Goal: Task Accomplishment & Management: Use online tool/utility

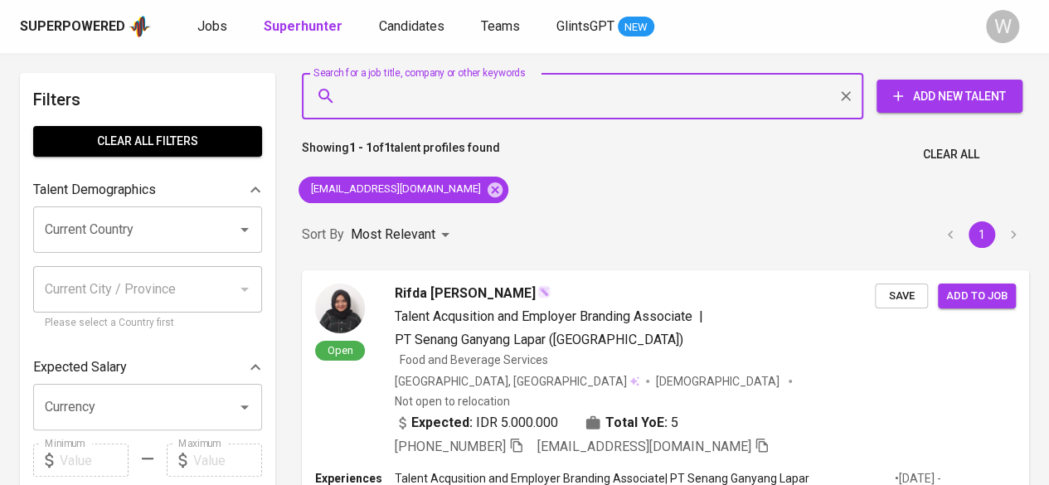
click at [501, 101] on input "Search for a job title, company or other keywords" at bounding box center [587, 96] width 489 height 32
paste input "[EMAIL_ADDRESS][DOMAIN_NAME]"
type input "[EMAIL_ADDRESS][DOMAIN_NAME]"
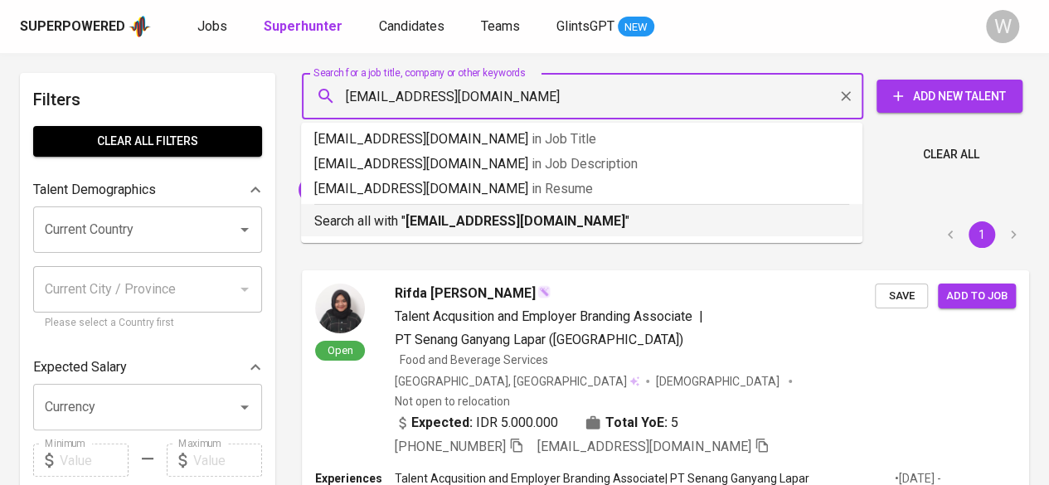
click at [487, 218] on b "[EMAIL_ADDRESS][DOMAIN_NAME]" at bounding box center [516, 221] width 220 height 16
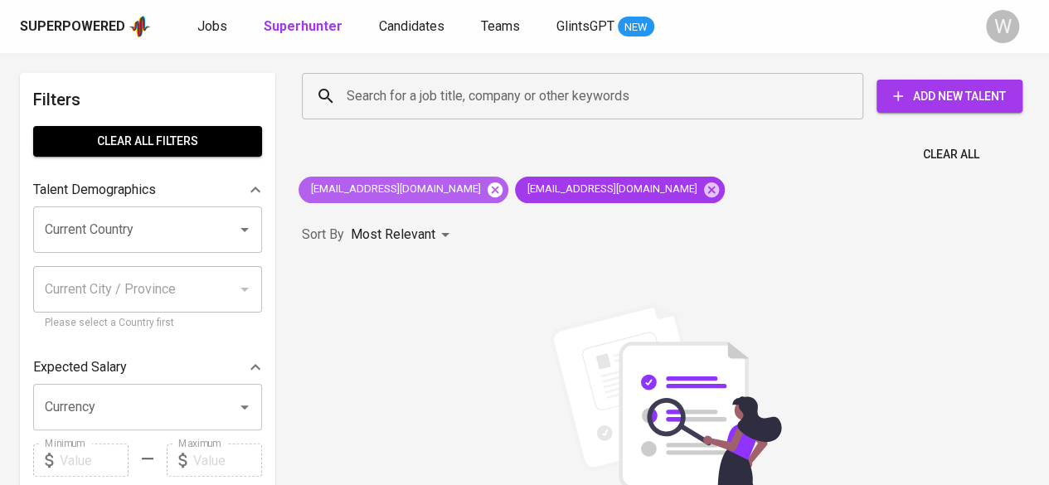
click at [488, 190] on icon at bounding box center [495, 189] width 15 height 15
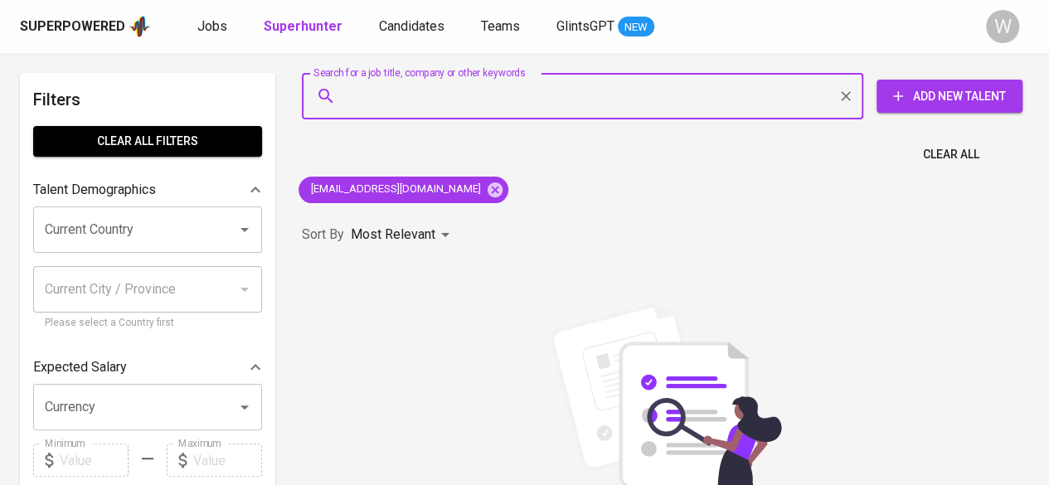
click at [494, 100] on input "Search for a job title, company or other keywords" at bounding box center [587, 96] width 489 height 32
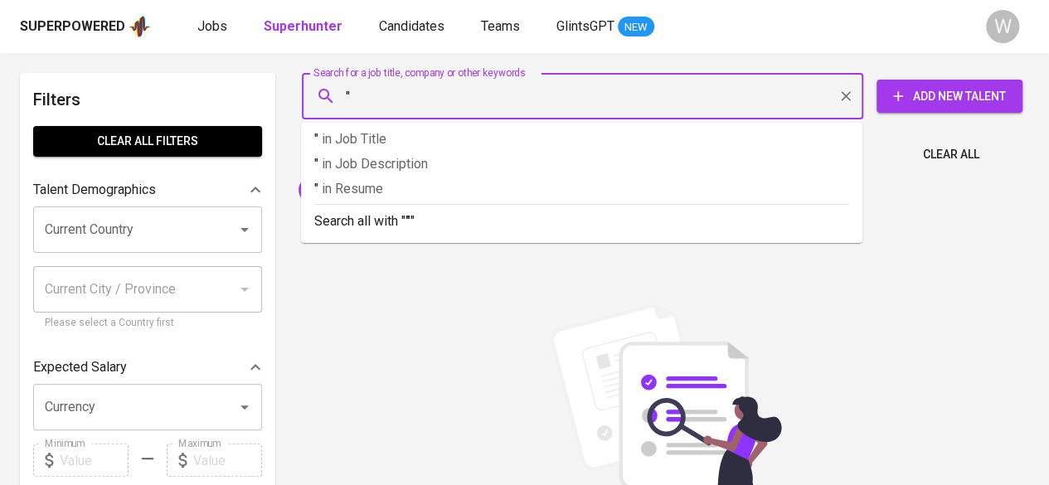
paste input "Carina [PERSON_NAME]"
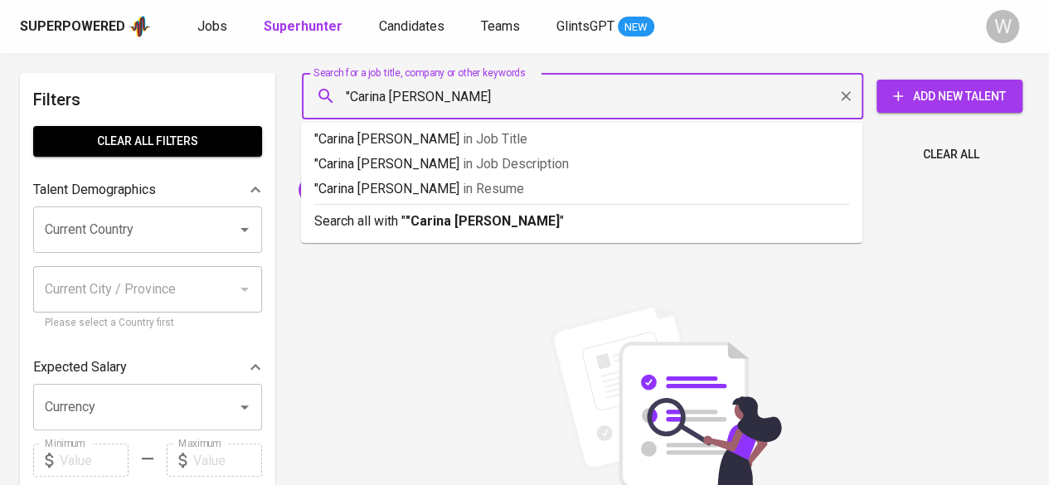
type input ""Carina [PERSON_NAME] S""
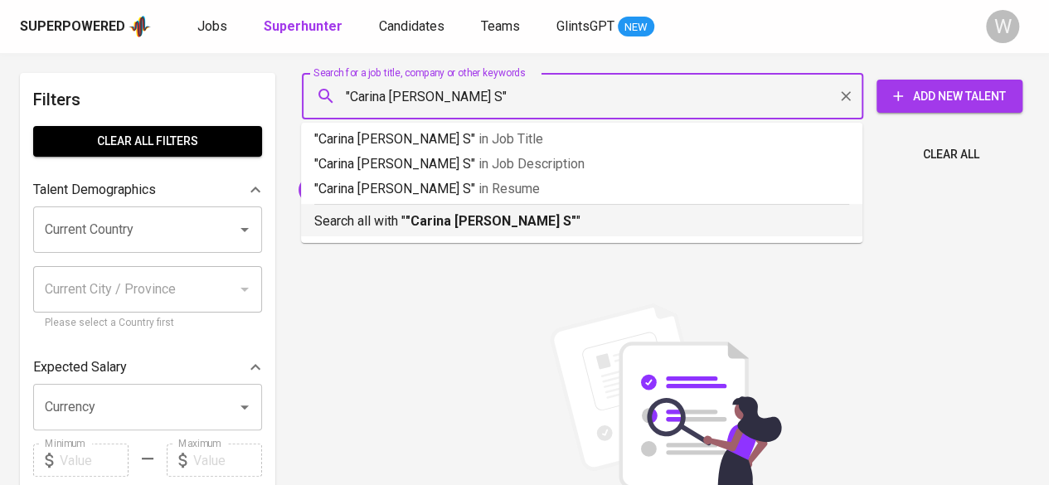
click at [484, 210] on div "Search all with " "Carina [PERSON_NAME] S" "" at bounding box center [581, 217] width 535 height 27
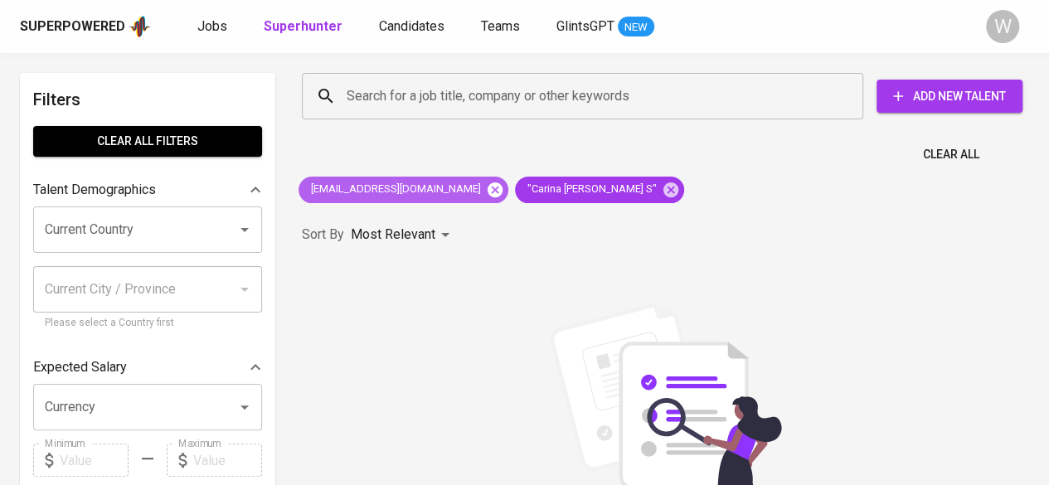
click at [488, 186] on icon at bounding box center [495, 189] width 15 height 15
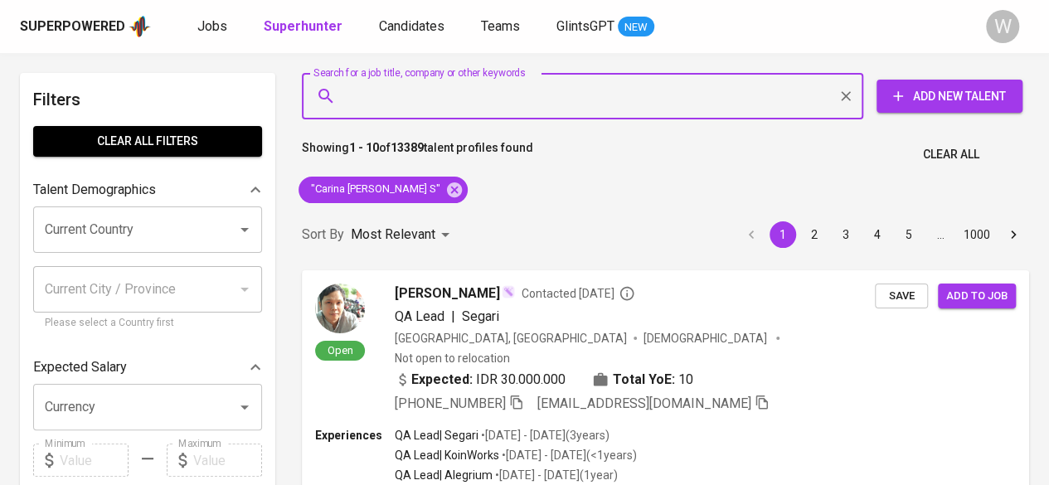
click at [531, 96] on input "Search for a job title, company or other keywords" at bounding box center [587, 96] width 489 height 32
paste input "[EMAIL_ADDRESS][DOMAIN_NAME]"
type input "[EMAIL_ADDRESS][DOMAIN_NAME]"
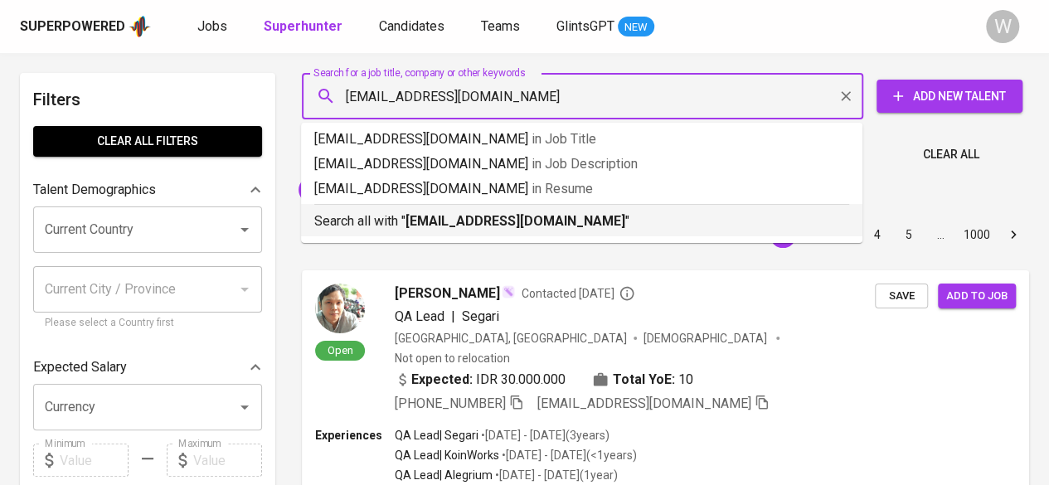
click at [500, 228] on b "[EMAIL_ADDRESS][DOMAIN_NAME]" at bounding box center [516, 221] width 220 height 16
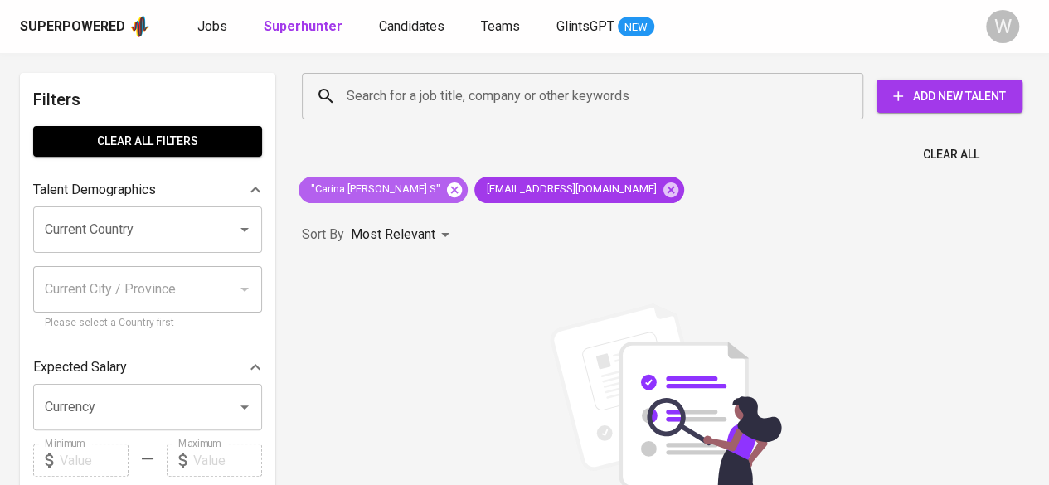
click at [447, 190] on icon at bounding box center [454, 189] width 15 height 15
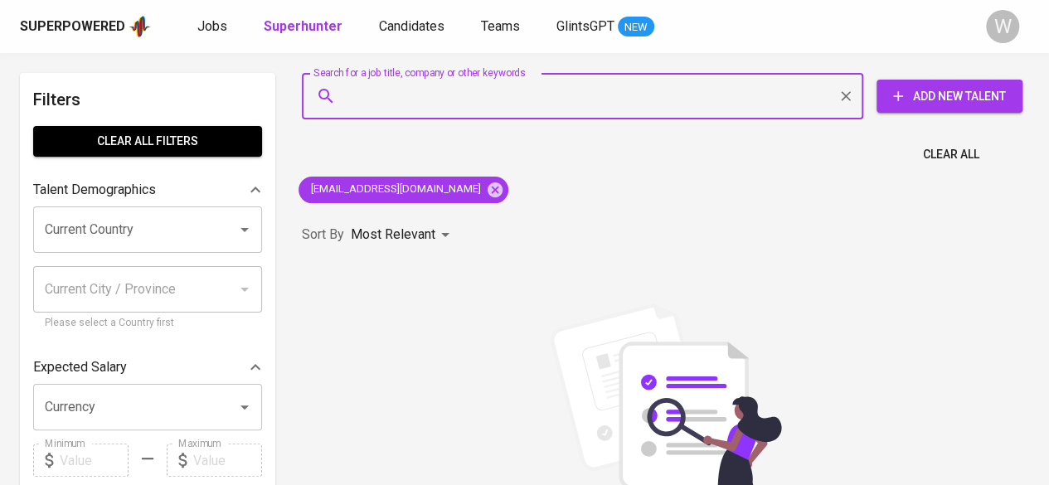
click at [543, 100] on input "Search for a job title, company or other keywords" at bounding box center [587, 96] width 489 height 32
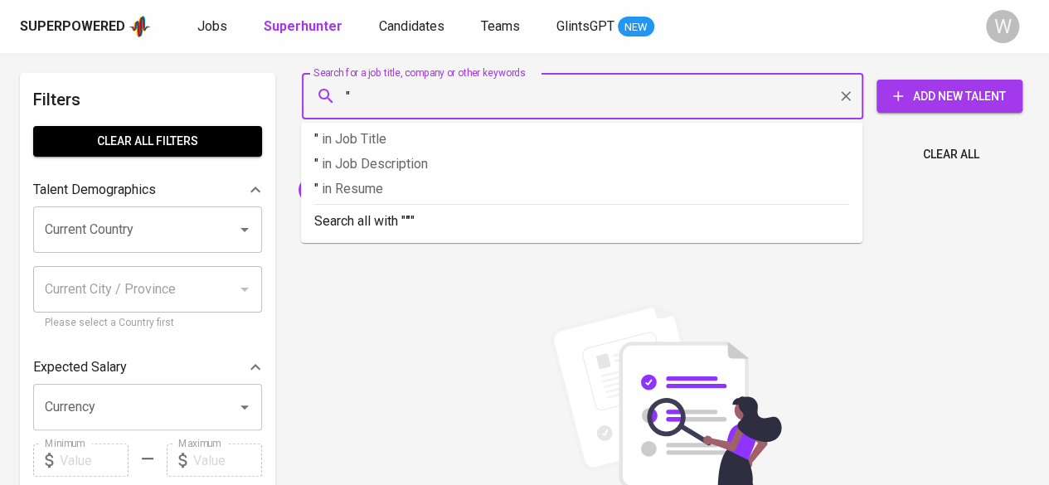
paste input "[PERSON_NAME] [PERSON_NAME]"
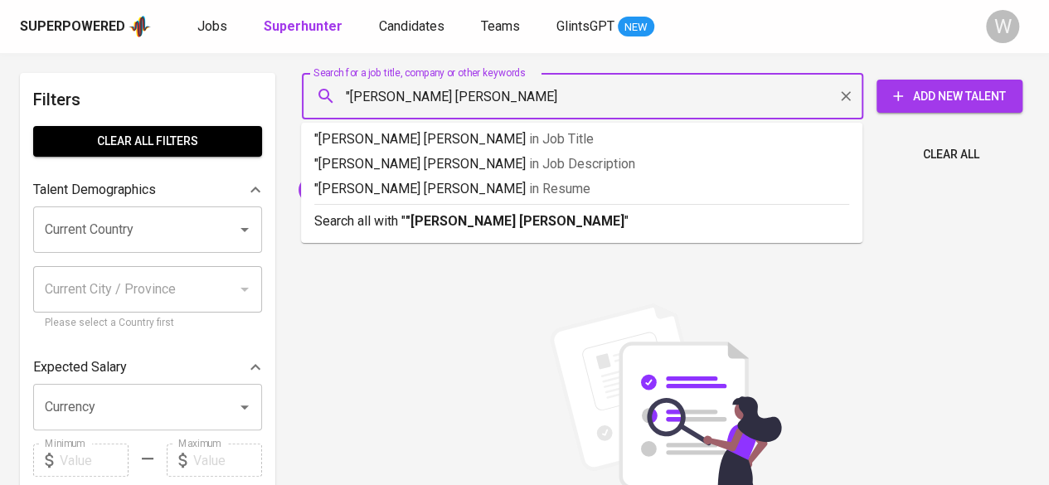
type input ""[PERSON_NAME] [PERSON_NAME]""
click at [553, 222] on b ""[PERSON_NAME] [PERSON_NAME]"" at bounding box center [518, 221] width 224 height 16
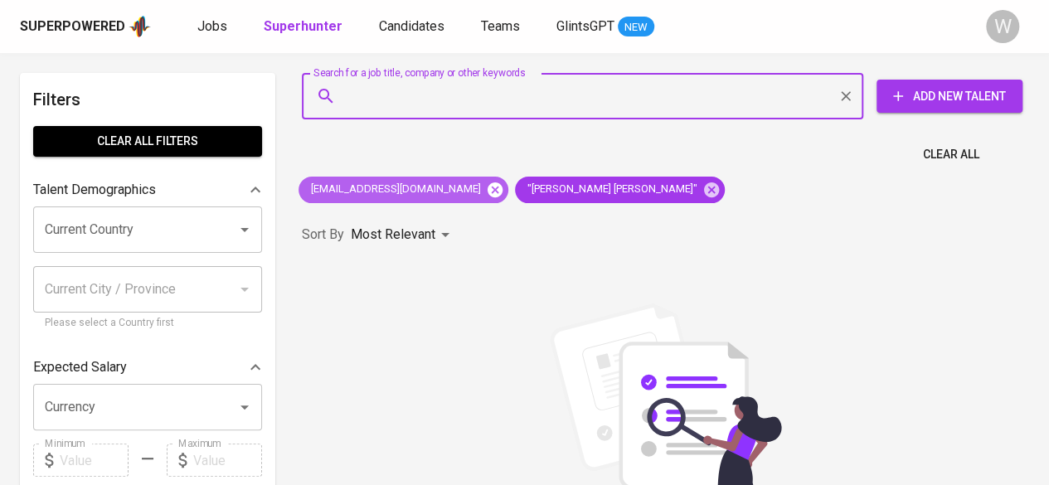
click at [486, 187] on icon at bounding box center [495, 190] width 18 height 18
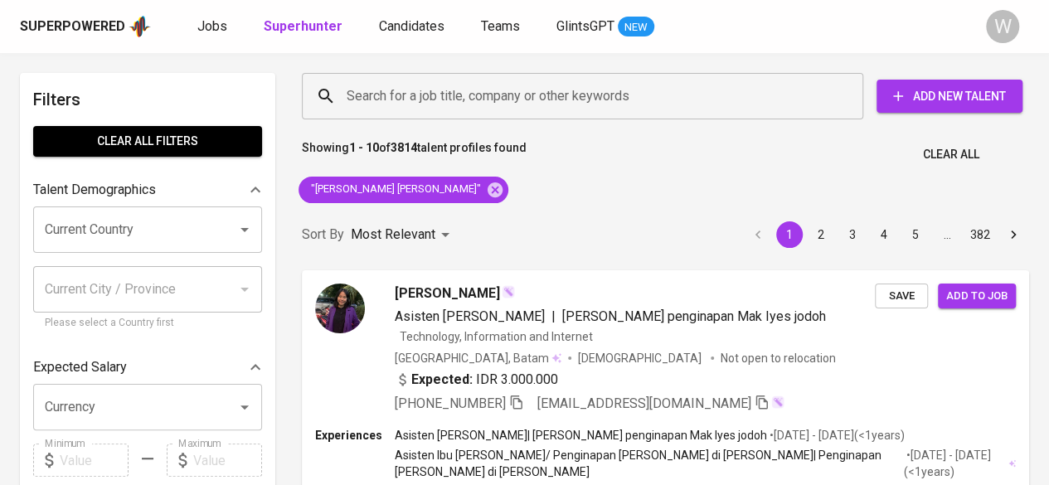
scroll to position [236, 0]
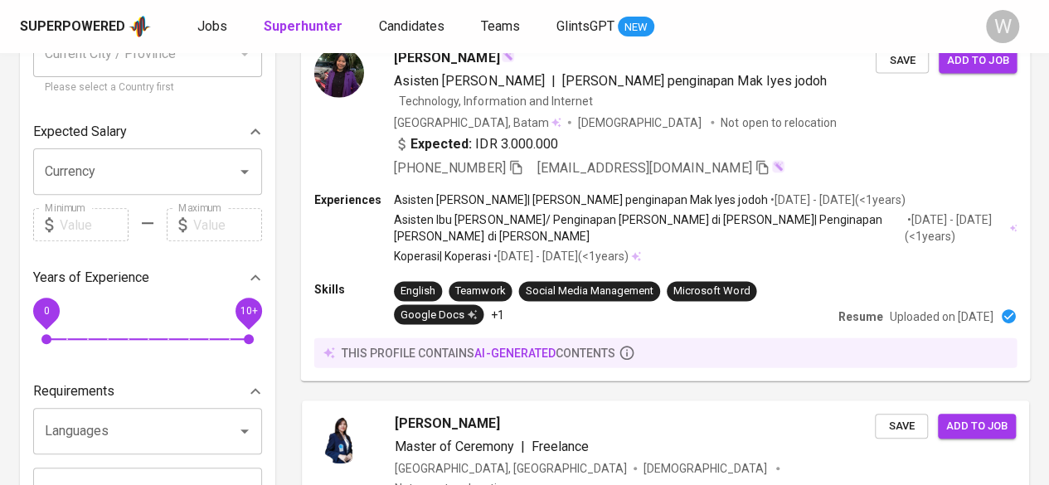
click at [578, 114] on span "[DEMOGRAPHIC_DATA]" at bounding box center [641, 122] width 126 height 17
click at [503, 88] on div at bounding box center [524, 242] width 1049 height 485
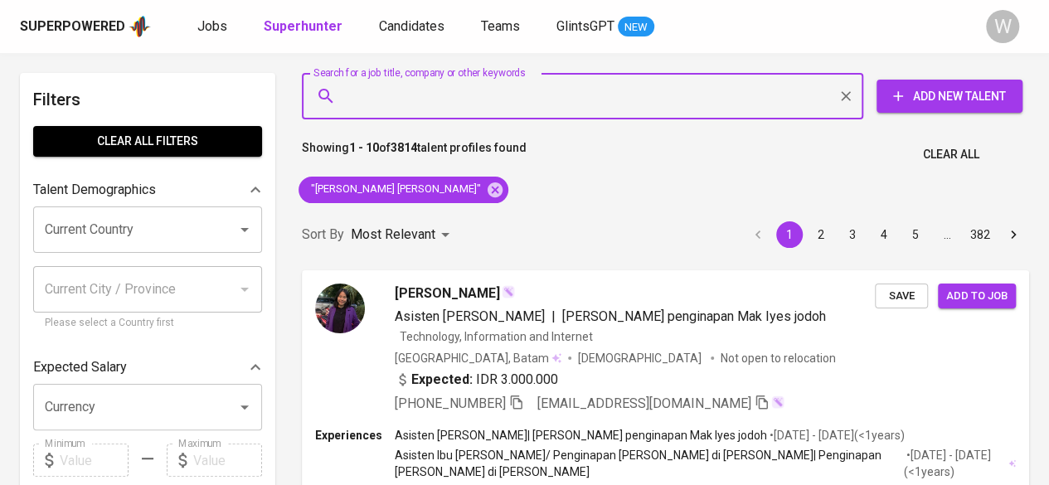
click at [512, 100] on input "Search for a job title, company or other keywords" at bounding box center [587, 96] width 489 height 32
paste input "[EMAIL_ADDRESS][DOMAIN_NAME]"
type input "[EMAIL_ADDRESS][DOMAIN_NAME]"
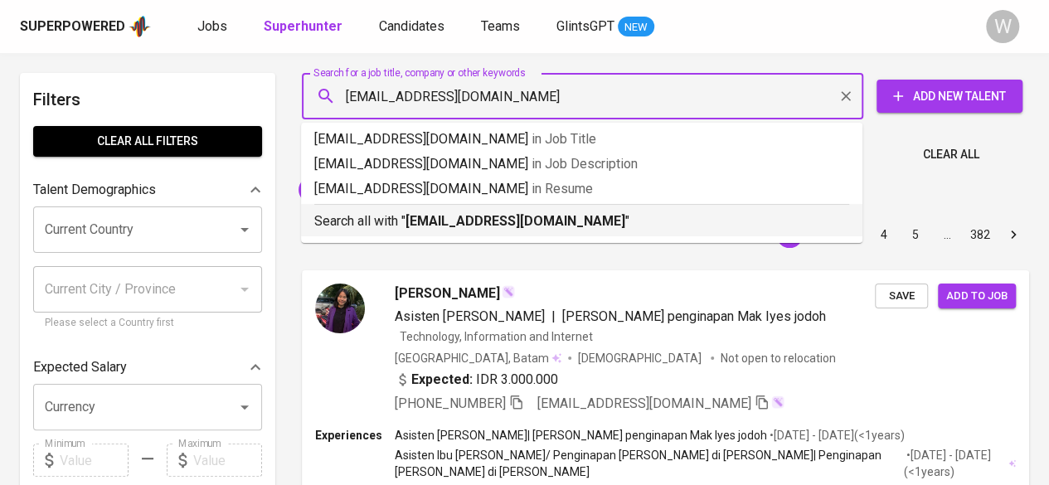
click at [562, 212] on p "Search all with " [EMAIL_ADDRESS][DOMAIN_NAME] "" at bounding box center [581, 222] width 535 height 20
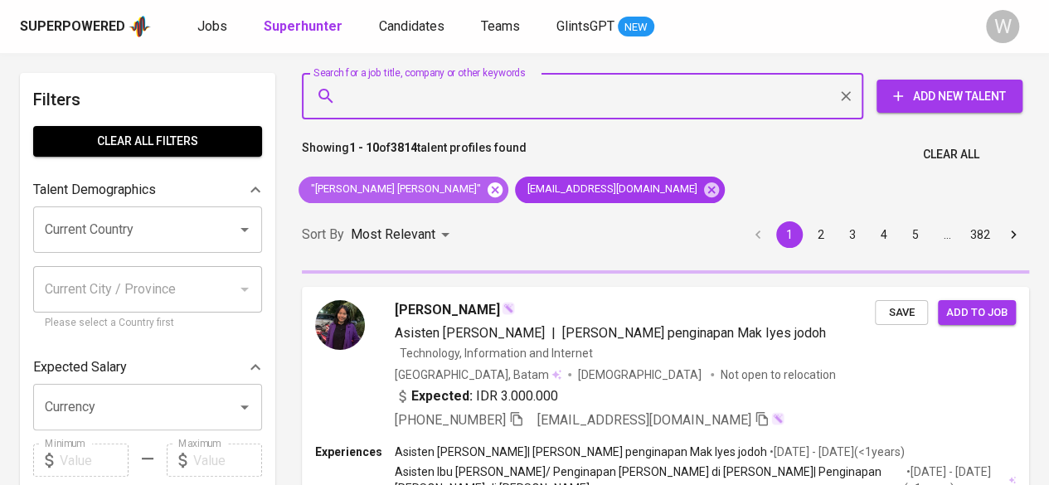
click at [486, 188] on icon at bounding box center [495, 190] width 18 height 18
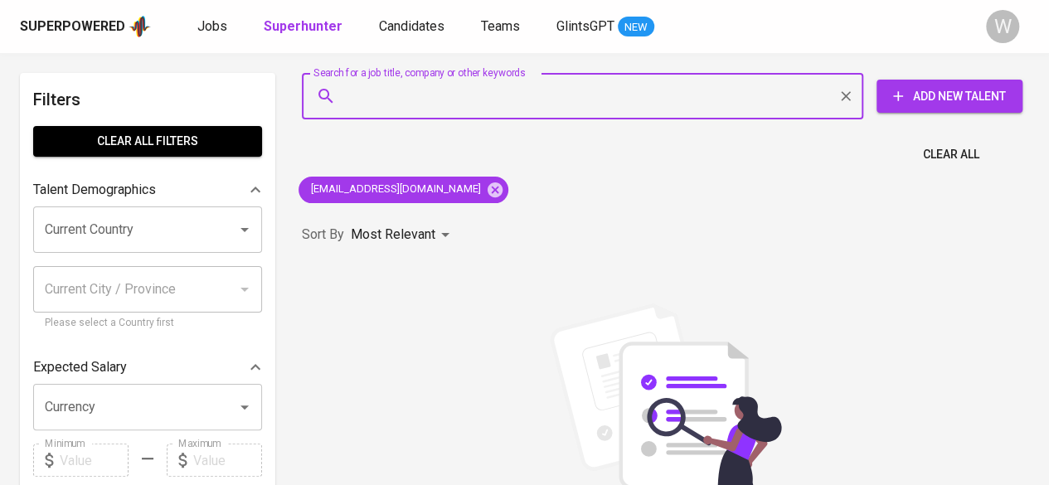
click at [563, 84] on input "Search for a job title, company or other keywords" at bounding box center [587, 96] width 489 height 32
paste input "[EMAIL_ADDRESS][DOMAIN_NAME]"
type input "[EMAIL_ADDRESS][DOMAIN_NAME]"
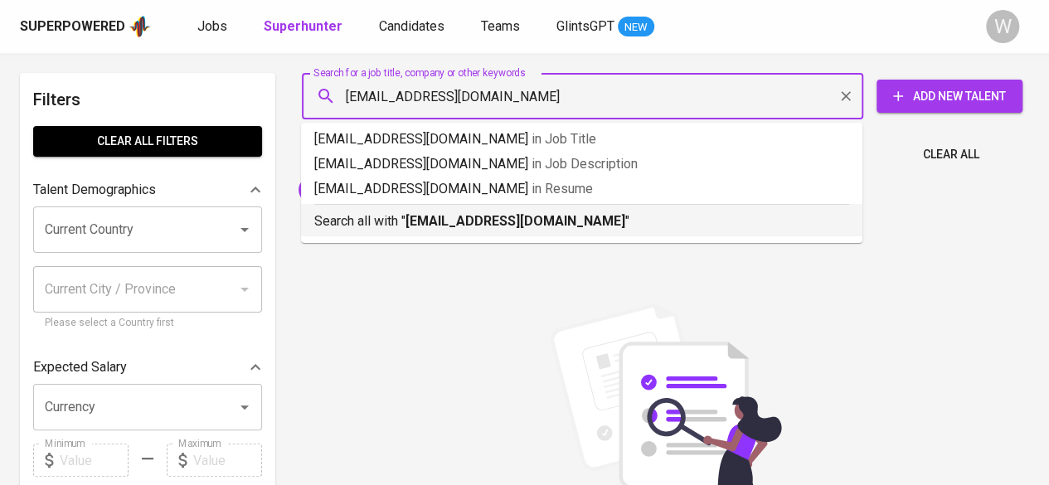
click at [523, 206] on div "Search all with " [EMAIL_ADDRESS][DOMAIN_NAME] "" at bounding box center [581, 217] width 535 height 27
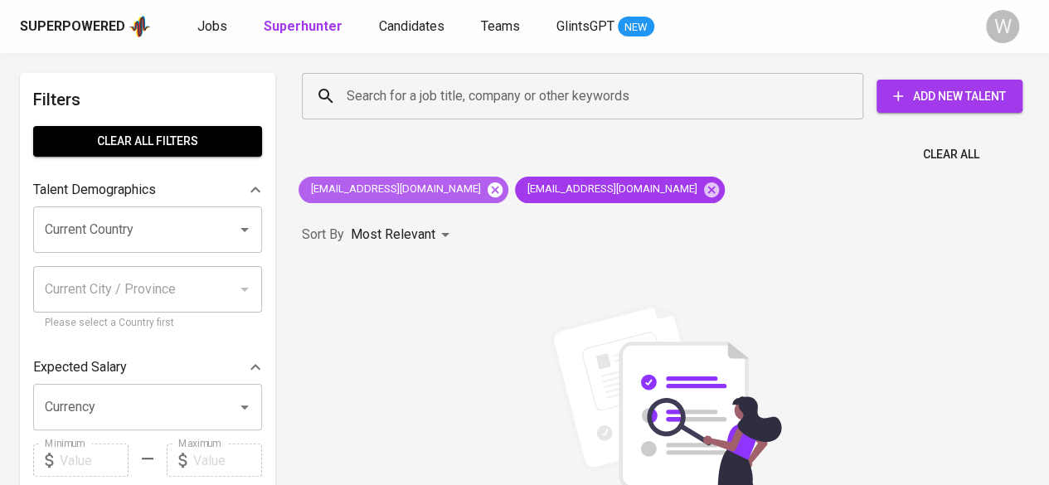
click at [489, 195] on icon at bounding box center [495, 190] width 18 height 18
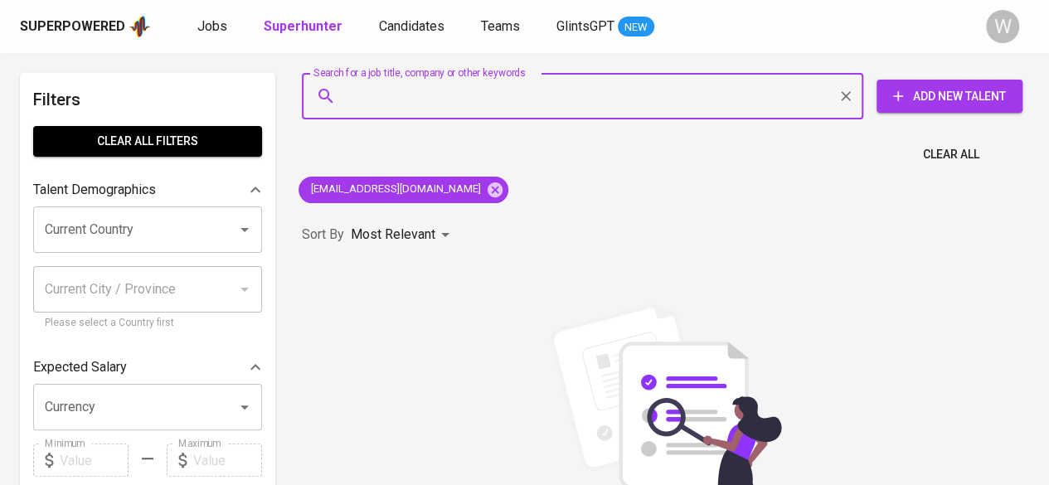
click at [565, 102] on input "Search for a job title, company or other keywords" at bounding box center [587, 96] width 489 height 32
paste input "[EMAIL_ADDRESS][DOMAIN_NAME]"
type input "[EMAIL_ADDRESS][DOMAIN_NAME]"
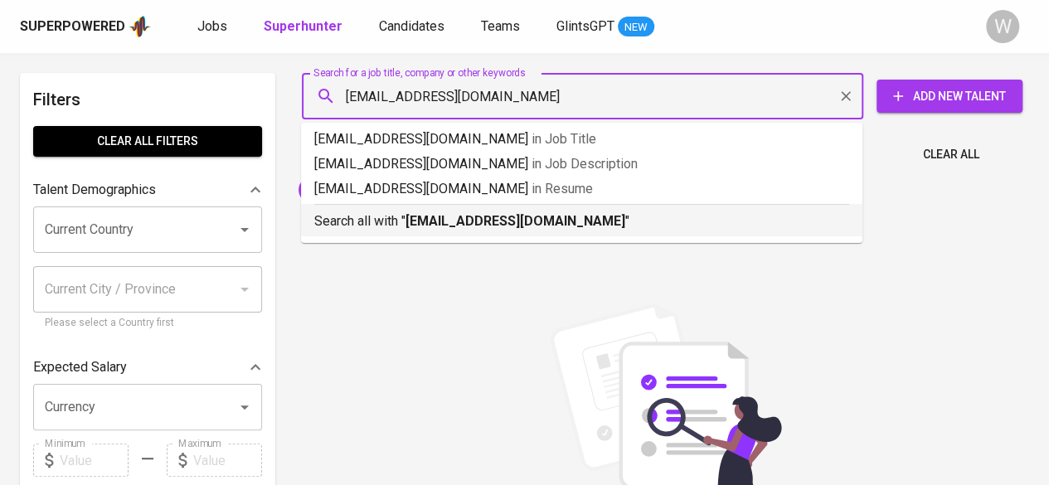
click at [561, 220] on b "[EMAIL_ADDRESS][DOMAIN_NAME]" at bounding box center [516, 221] width 220 height 16
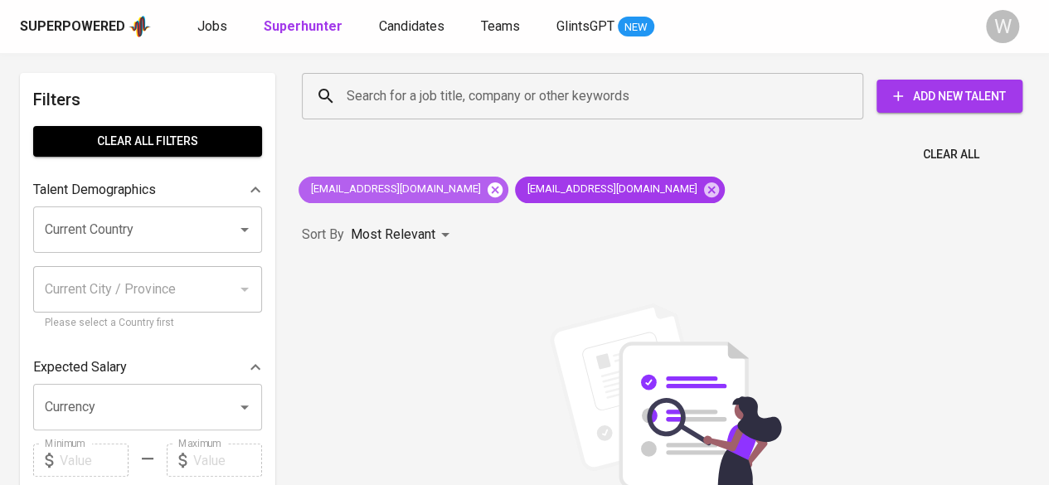
click at [488, 192] on icon at bounding box center [495, 189] width 15 height 15
